Goal: Task Accomplishment & Management: Complete application form

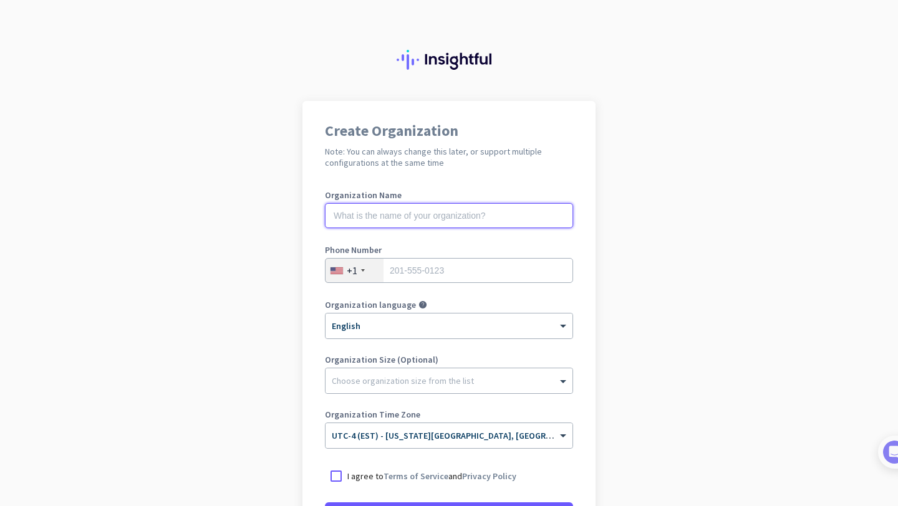
click at [452, 211] on input "text" at bounding box center [449, 215] width 248 height 25
click at [480, 194] on label "Organization Name" at bounding box center [449, 195] width 248 height 9
click at [469, 211] on input "text" at bounding box center [449, 215] width 248 height 25
type input "Mercor"
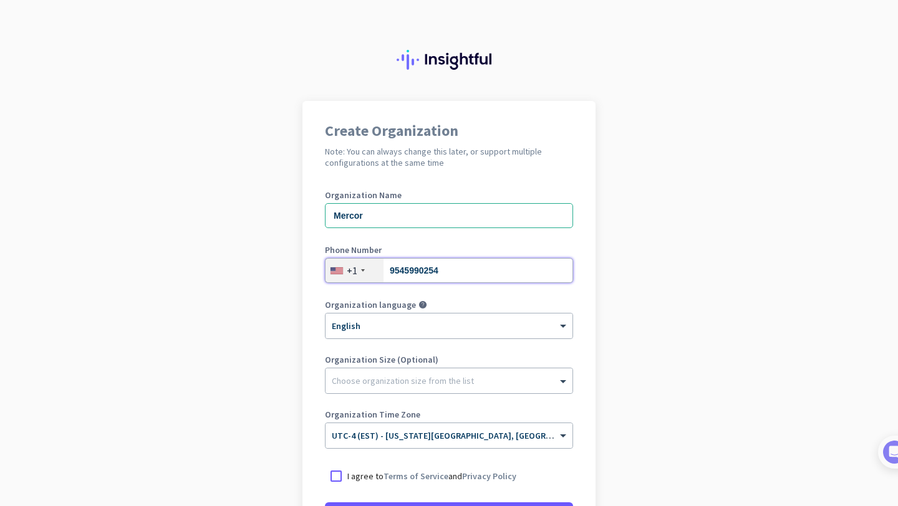
type input "9545990254"
click at [635, 154] on app-onboarding-organization "Create Organization Note: You can always change this later, or support multiple…" at bounding box center [449, 371] width 898 height 540
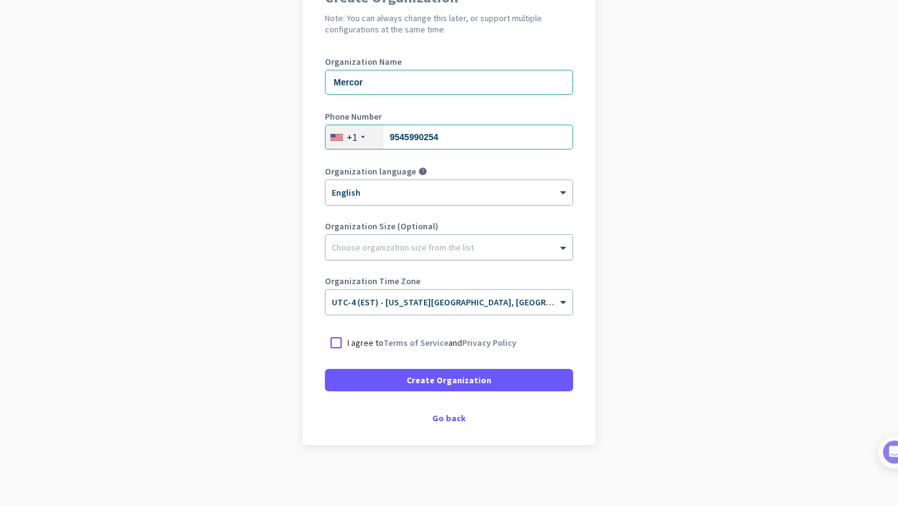
scroll to position [135, 0]
click at [335, 322] on div "Organization Time Zone × UTC-4 (EST) - [US_STATE][GEOGRAPHIC_DATA], [GEOGRAPHIC…" at bounding box center [449, 301] width 248 height 50
click at [335, 340] on div at bounding box center [336, 341] width 22 height 22
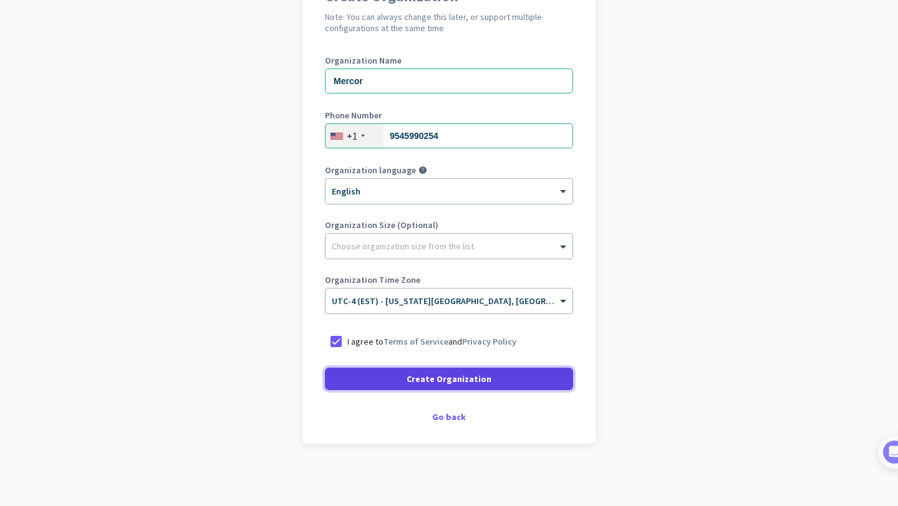
click at [390, 375] on span at bounding box center [449, 379] width 248 height 30
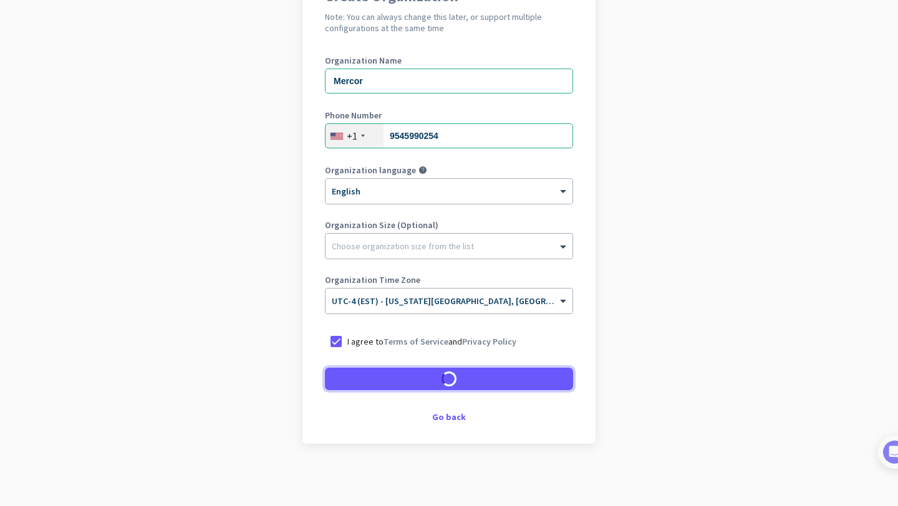
scroll to position [97, 0]
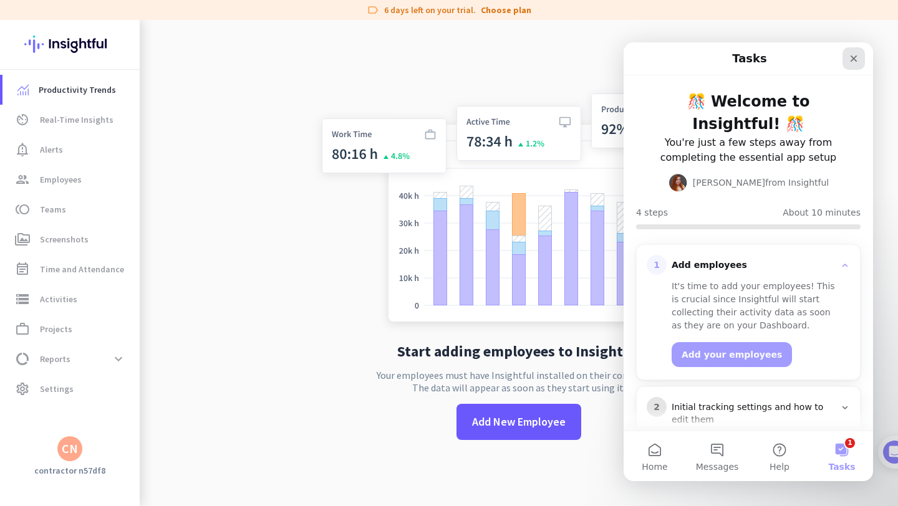
click at [855, 57] on icon "Close" at bounding box center [853, 59] width 10 height 10
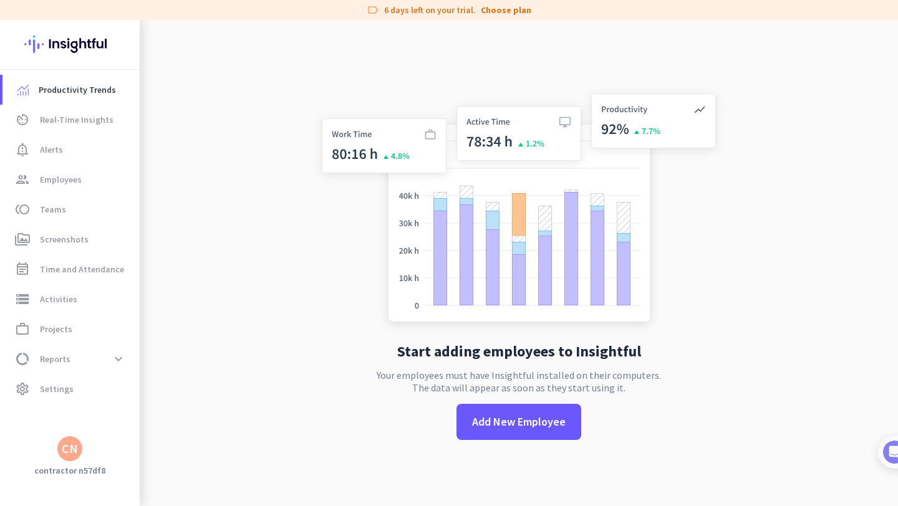
click at [70, 454] on div "CN" at bounding box center [70, 449] width 16 height 12
click at [56, 363] on div at bounding box center [449, 253] width 898 height 506
click at [55, 357] on span "Reports" at bounding box center [55, 359] width 31 height 15
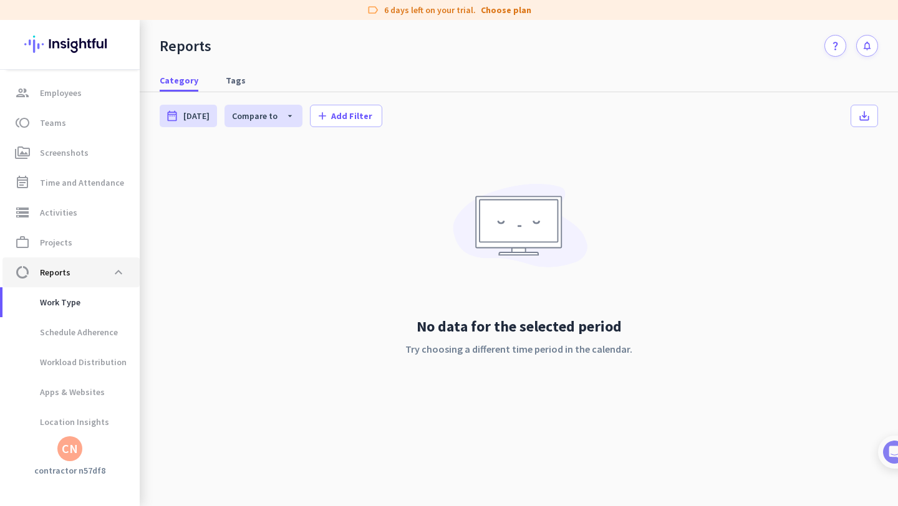
scroll to position [87, 0]
click at [81, 43] on img at bounding box center [69, 44] width 91 height 49
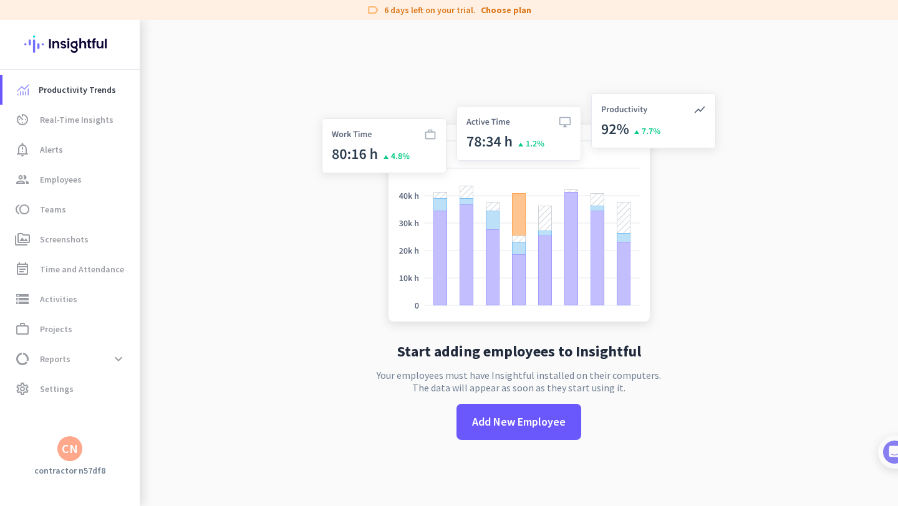
click at [74, 449] on div "CN" at bounding box center [70, 449] width 16 height 12
click at [105, 435] on span "Sign out" at bounding box center [136, 425] width 95 height 22
